Goal: Task Accomplishment & Management: Use online tool/utility

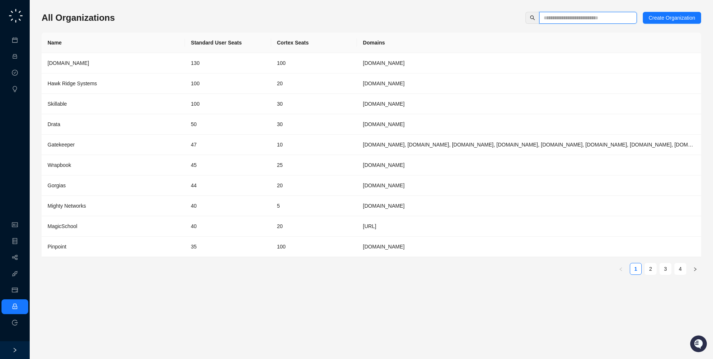
click at [559, 16] on input "text" at bounding box center [584, 18] width 83 height 8
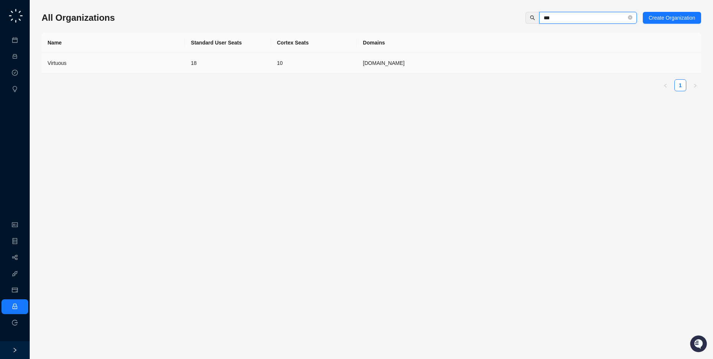
type input "***"
click at [548, 56] on td "virtuous.org" at bounding box center [529, 63] width 344 height 20
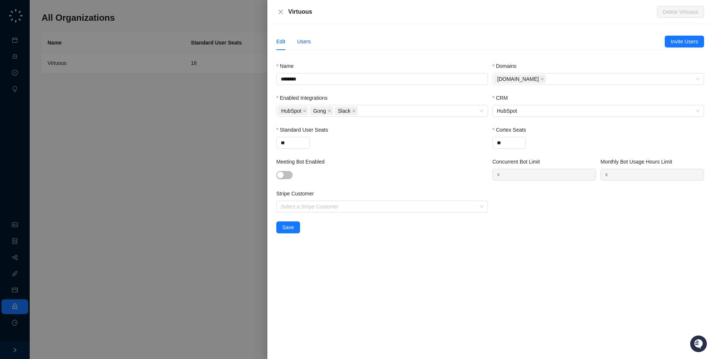
click at [304, 44] on div "Users" at bounding box center [304, 41] width 14 height 8
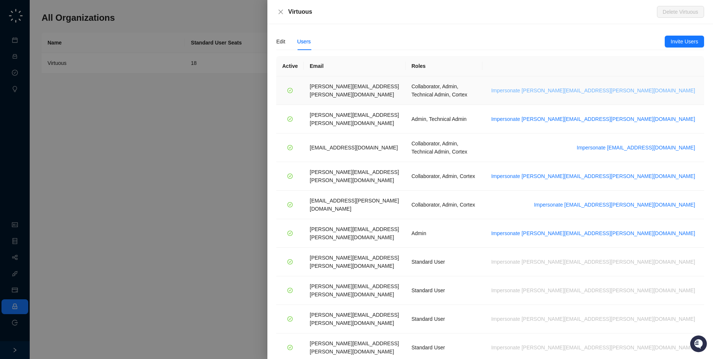
click at [643, 86] on span "Impersonate emily.beck@virtuous.org" at bounding box center [593, 90] width 204 height 8
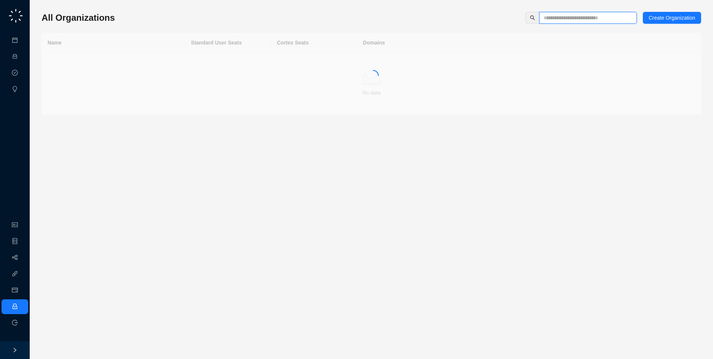
click at [565, 17] on input "text" at bounding box center [584, 18] width 83 height 8
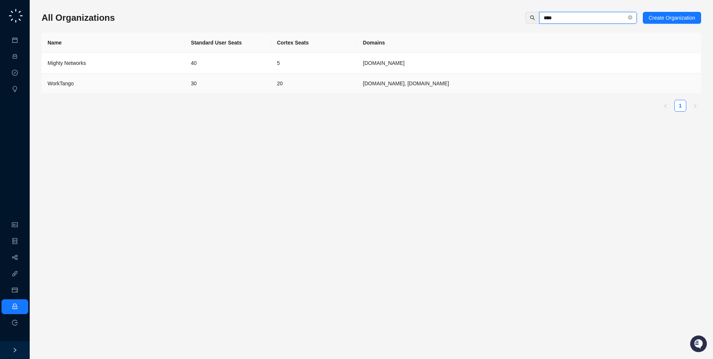
type input "****"
click at [437, 93] on td "kazoohr.com, worktango.com" at bounding box center [529, 83] width 344 height 20
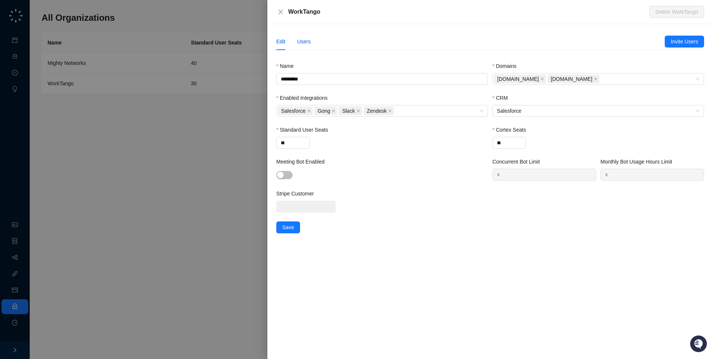
click at [303, 42] on div "Users" at bounding box center [304, 41] width 14 height 8
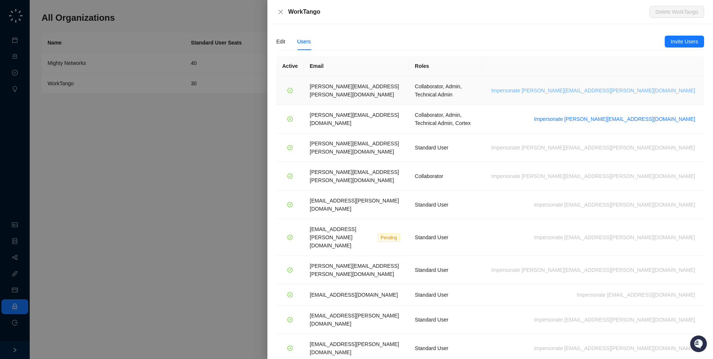
click at [641, 86] on span "Impersonate lisa.hall@worktango.com" at bounding box center [593, 90] width 204 height 8
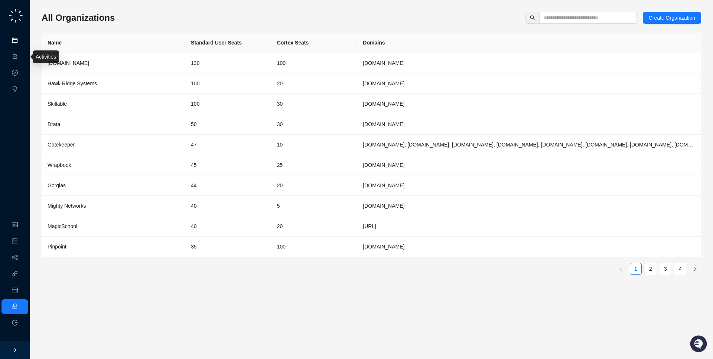
click at [22, 42] on link "Meetings & Calls" at bounding box center [41, 40] width 39 height 6
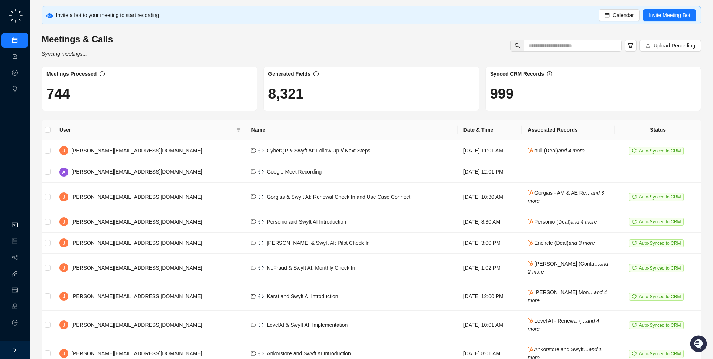
click at [22, 222] on link "Organization" at bounding box center [36, 225] width 29 height 6
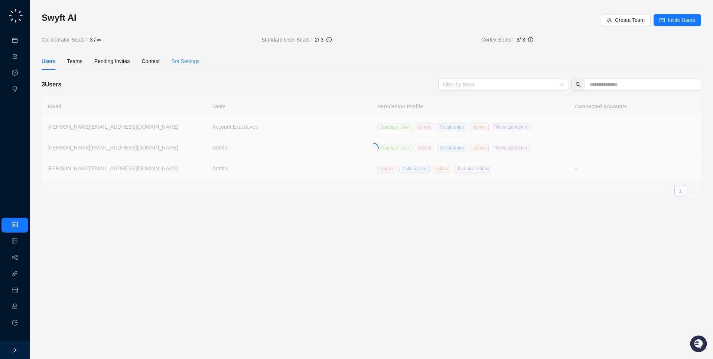
click at [200, 55] on div "Bot Settings" at bounding box center [185, 61] width 28 height 17
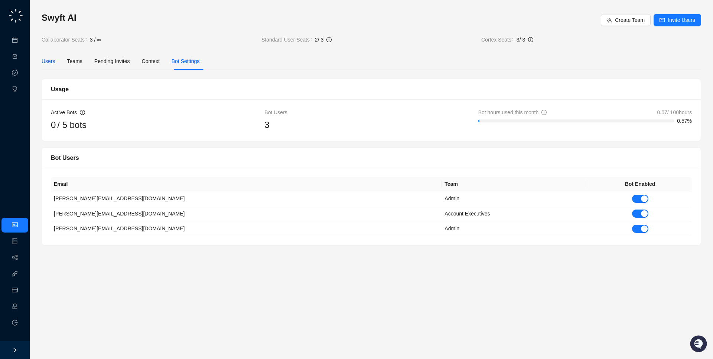
click at [45, 63] on div "Users" at bounding box center [49, 61] width 14 height 8
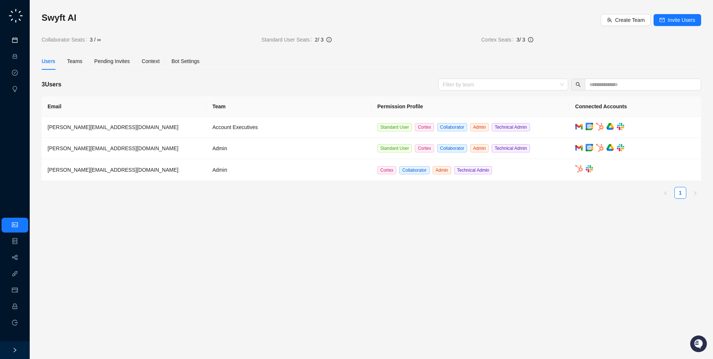
click at [22, 38] on link "Meetings & Calls" at bounding box center [41, 40] width 39 height 6
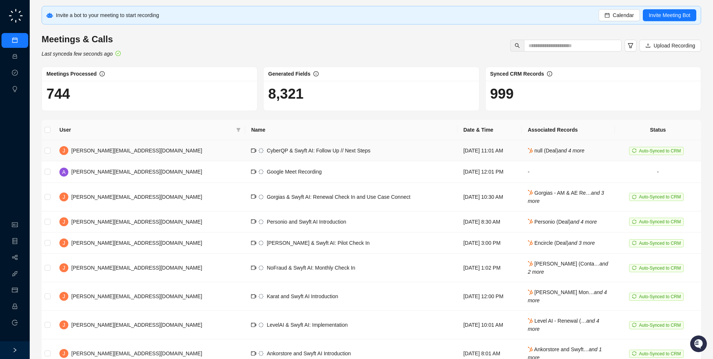
click at [457, 156] on td "[DATE] 11:01 AM" at bounding box center [489, 150] width 64 height 21
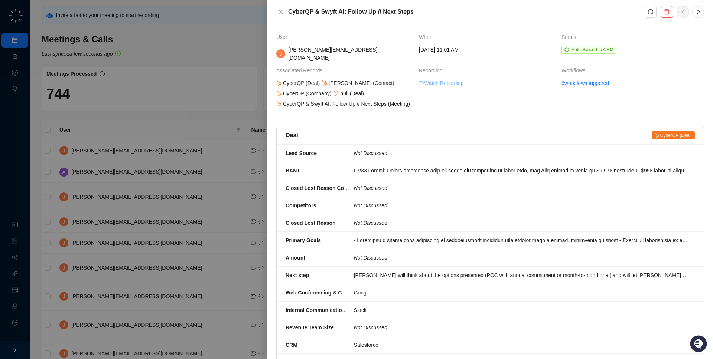
click at [436, 79] on link "Watch Recording" at bounding box center [441, 83] width 45 height 8
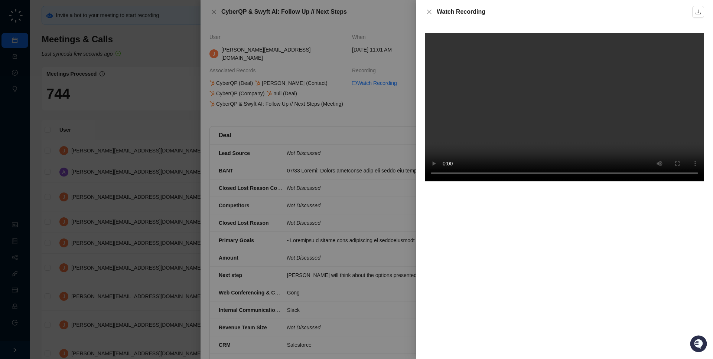
click at [610, 219] on div at bounding box center [564, 191] width 297 height 335
drag, startPoint x: 510, startPoint y: 12, endPoint x: 507, endPoint y: 17, distance: 5.4
click at [507, 17] on div "Watch Recording" at bounding box center [564, 12] width 297 height 24
drag, startPoint x: 492, startPoint y: 17, endPoint x: 491, endPoint y: 12, distance: 4.9
click at [491, 12] on div "Watch Recording" at bounding box center [564, 12] width 297 height 24
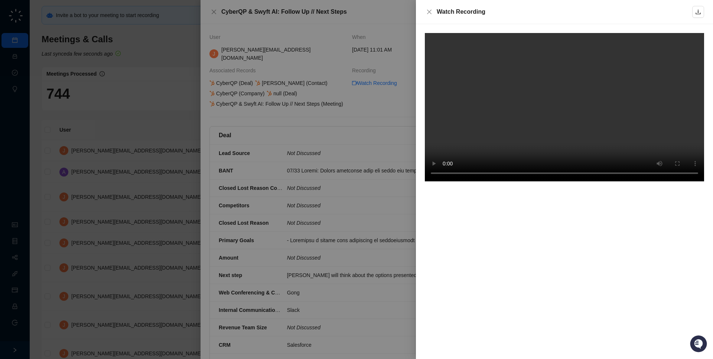
click at [538, 124] on video at bounding box center [564, 107] width 279 height 148
click at [357, 156] on div at bounding box center [356, 179] width 713 height 359
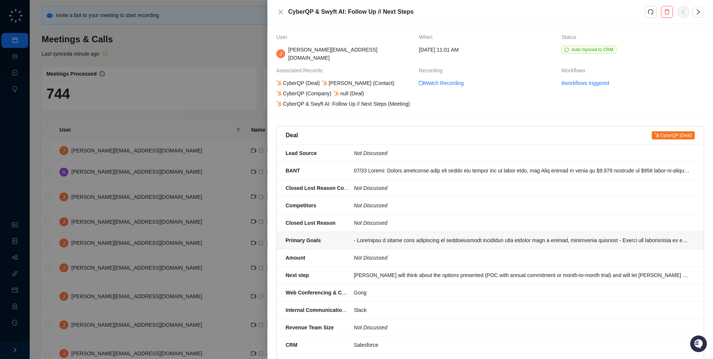
click at [410, 239] on div at bounding box center [522, 240] width 336 height 8
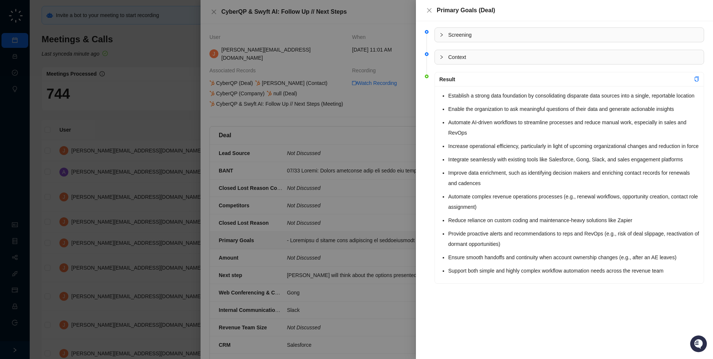
click at [470, 130] on li "Automate AI-driven workflows to streamline processes and reduce manual work, es…" at bounding box center [573, 127] width 251 height 21
click at [341, 156] on div at bounding box center [356, 179] width 713 height 359
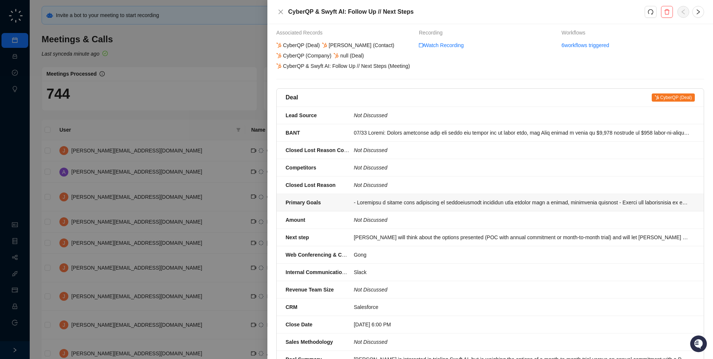
scroll to position [52, 0]
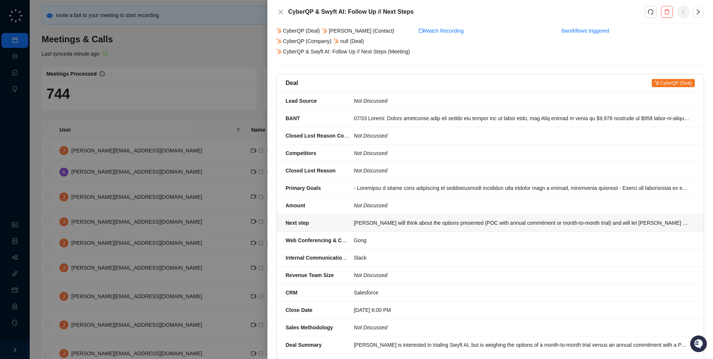
click at [439, 226] on div "[PERSON_NAME] will think about the options presented (POC with annual commitmen…" at bounding box center [522, 223] width 336 height 8
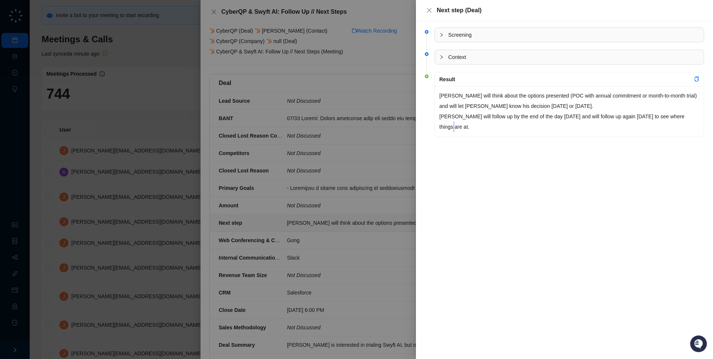
drag, startPoint x: 481, startPoint y: 132, endPoint x: 444, endPoint y: 125, distance: 38.1
click at [444, 125] on div "[PERSON_NAME] will think about the options presented (POC with annual commitmen…" at bounding box center [569, 111] width 269 height 50
click at [450, 124] on p "[PERSON_NAME] will think about the options presented (POC with annual commitmen…" at bounding box center [569, 112] width 260 height 42
click at [332, 178] on div at bounding box center [356, 179] width 713 height 359
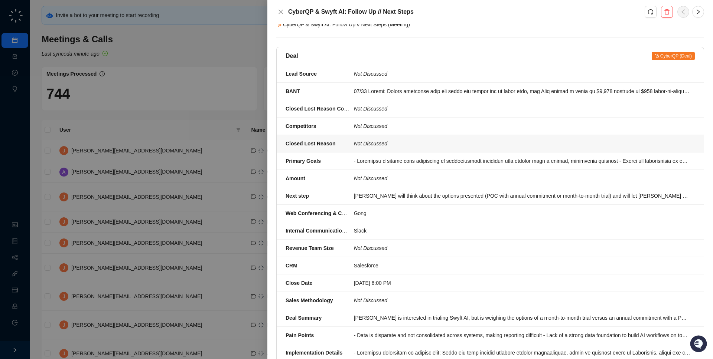
scroll to position [91, 0]
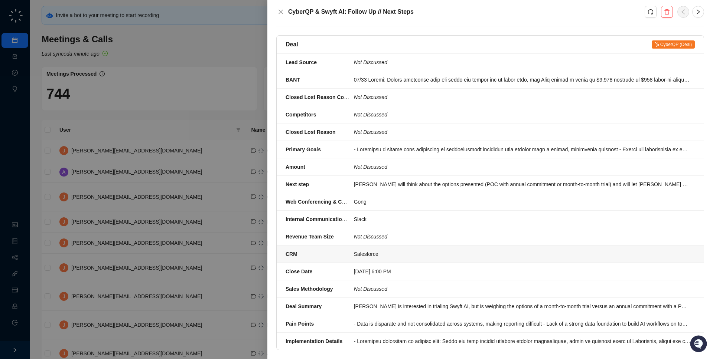
click at [420, 251] on div "Salesforce" at bounding box center [522, 254] width 336 height 8
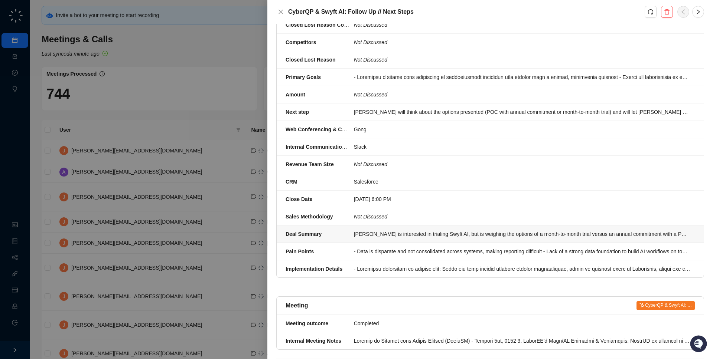
click at [422, 234] on div "[PERSON_NAME] is interested in trialing Swyft AI, but is weighing the options o…" at bounding box center [522, 234] width 336 height 8
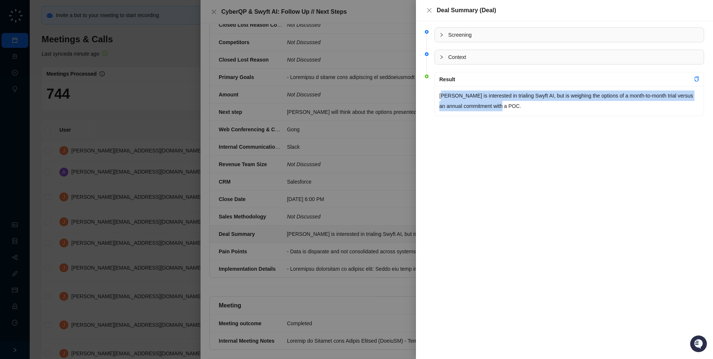
drag, startPoint x: 522, startPoint y: 103, endPoint x: 441, endPoint y: 96, distance: 81.9
click at [441, 96] on p "[PERSON_NAME] is interested in trialing Swyft AI, but is weighing the options o…" at bounding box center [569, 101] width 260 height 21
drag, startPoint x: 441, startPoint y: 96, endPoint x: 432, endPoint y: 102, distance: 10.4
click at [441, 96] on p "[PERSON_NAME] is interested in trialing Swyft AI, but is weighing the options o…" at bounding box center [569, 101] width 260 height 21
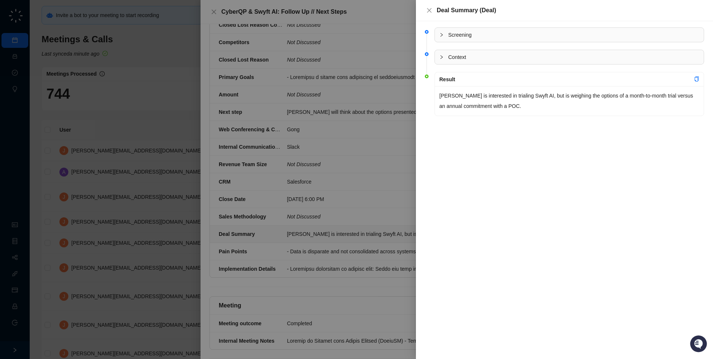
click at [360, 155] on div at bounding box center [356, 179] width 713 height 359
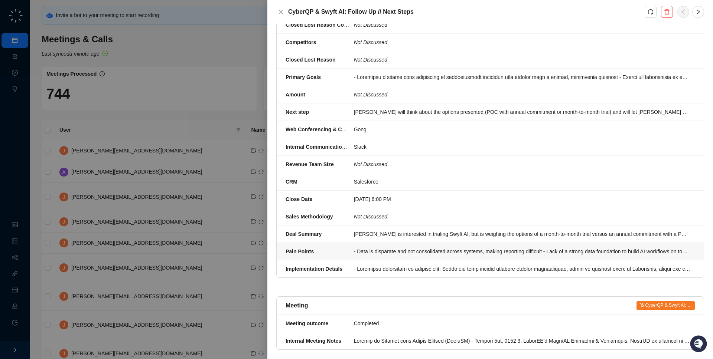
click at [397, 253] on div "- Data is disparate and not consolidated across systems, making reporting diffi…" at bounding box center [522, 252] width 336 height 8
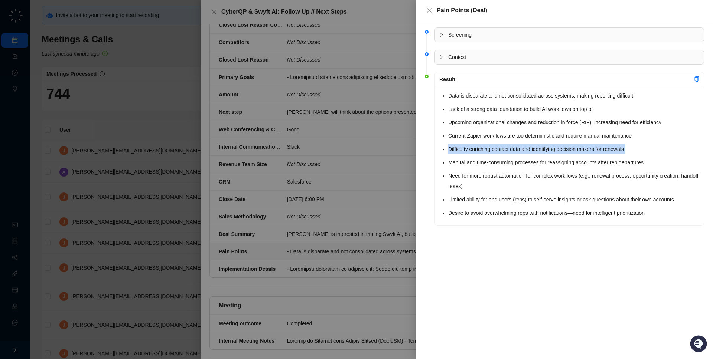
drag, startPoint x: 442, startPoint y: 141, endPoint x: 439, endPoint y: 159, distance: 18.4
click at [439, 159] on div "Data is disparate and not consolidated across systems, making reporting difficu…" at bounding box center [569, 156] width 269 height 140
click at [275, 166] on div at bounding box center [356, 179] width 713 height 359
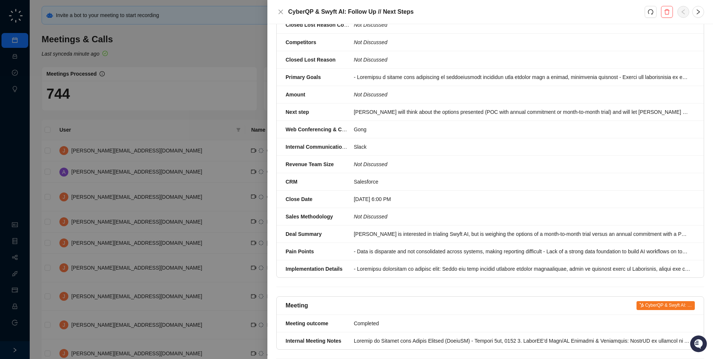
click at [203, 226] on div at bounding box center [356, 179] width 713 height 359
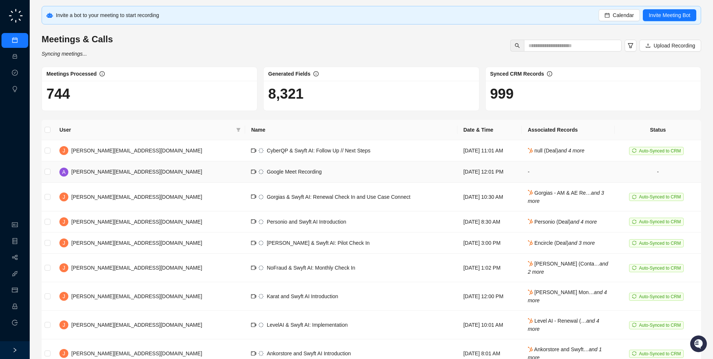
click at [245, 174] on td "Google Meet Recording" at bounding box center [351, 171] width 212 height 21
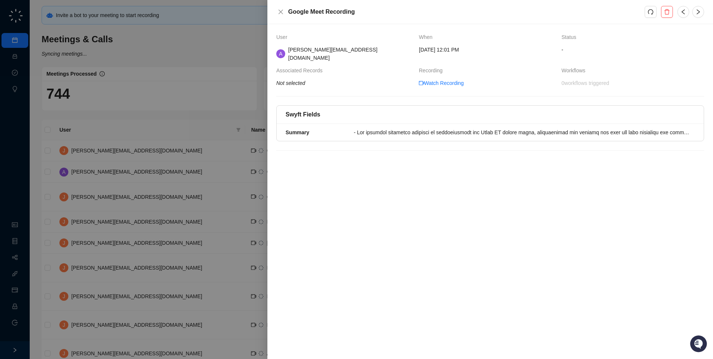
click at [197, 174] on div at bounding box center [356, 179] width 713 height 359
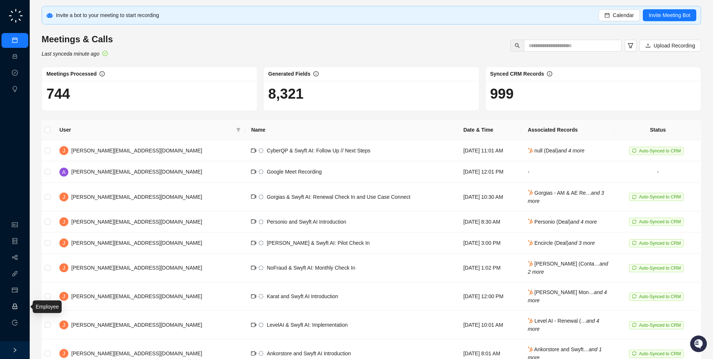
click at [22, 305] on link "Employee" at bounding box center [33, 307] width 23 height 6
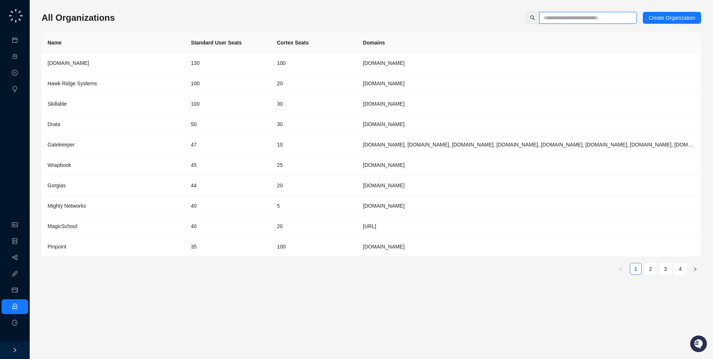
click at [567, 22] on input "text" at bounding box center [584, 18] width 83 height 8
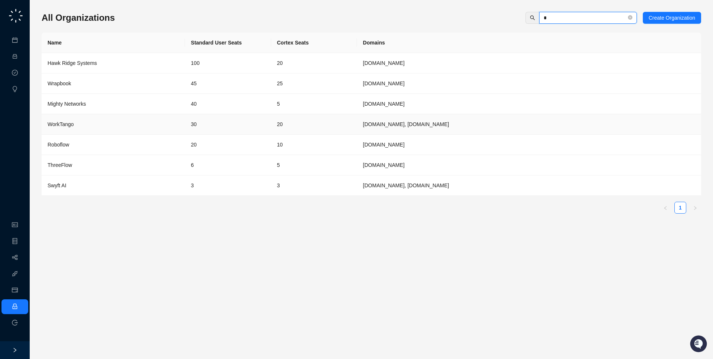
type input "*"
click at [163, 125] on div "WorkTango" at bounding box center [113, 124] width 131 height 8
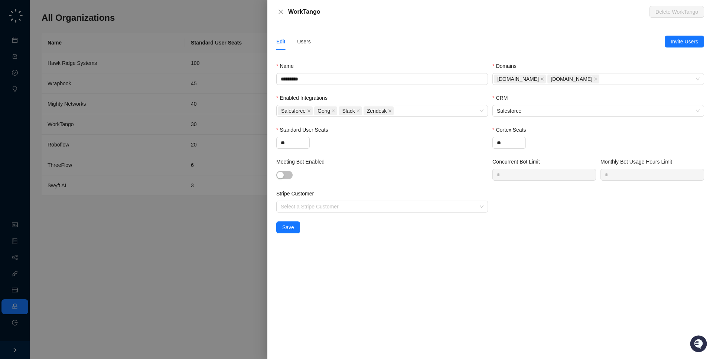
click at [287, 42] on div "Edit Users" at bounding box center [293, 41] width 35 height 17
click at [312, 41] on div "Edit Users" at bounding box center [470, 41] width 388 height 17
click at [305, 40] on div "Users" at bounding box center [304, 41] width 14 height 8
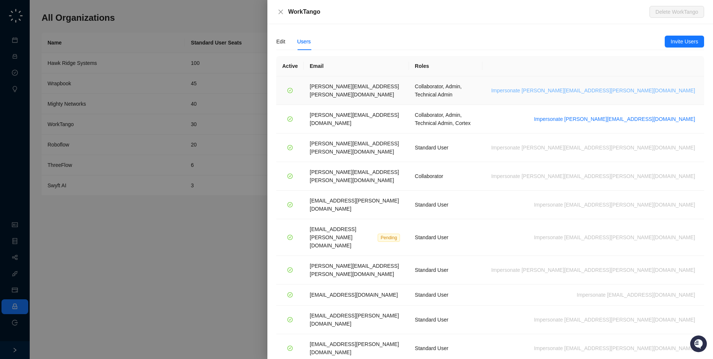
click at [654, 88] on span "Impersonate [PERSON_NAME][EMAIL_ADDRESS][PERSON_NAME][DOMAIN_NAME]" at bounding box center [593, 90] width 204 height 8
